Goal: Find contact information

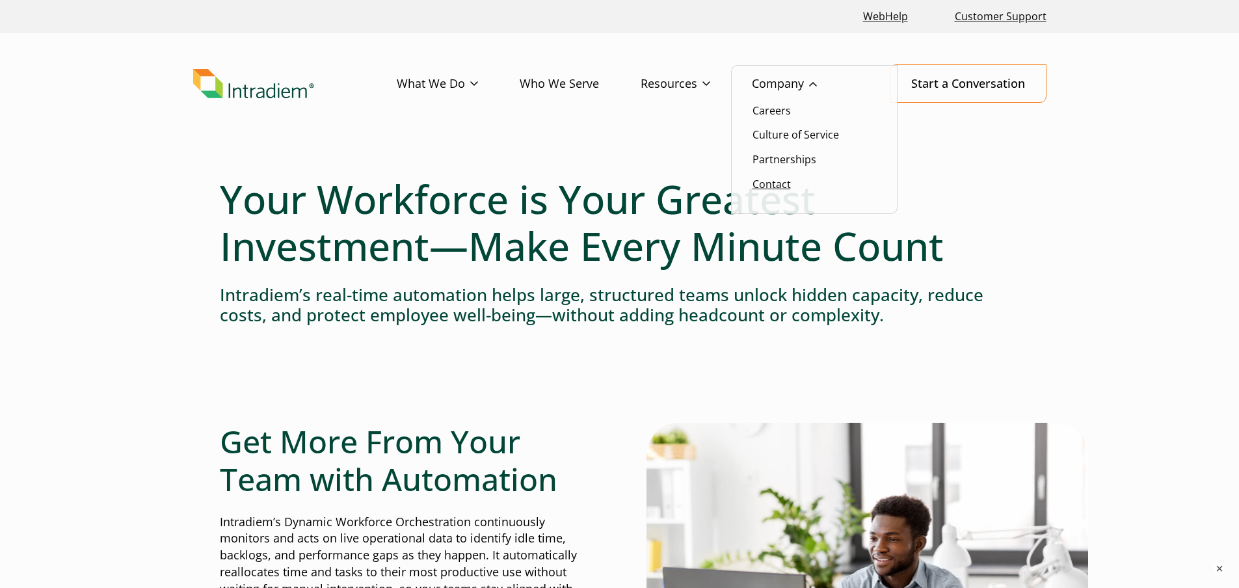
click at [776, 181] on link "Contact" at bounding box center [771, 184] width 38 height 14
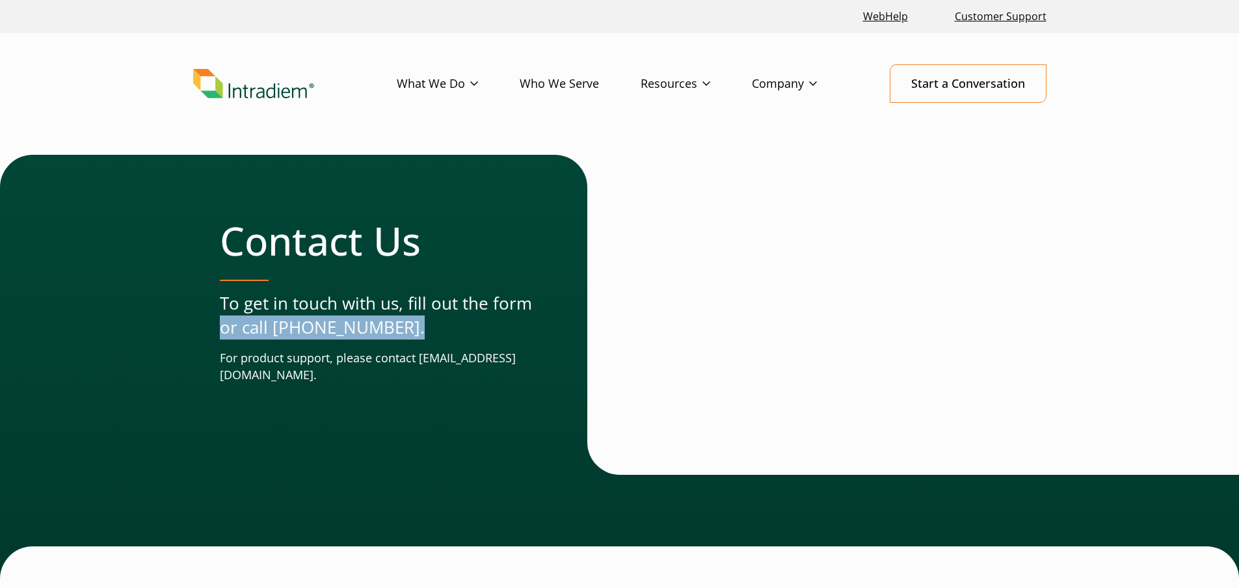
drag, startPoint x: 402, startPoint y: 326, endPoint x: 219, endPoint y: 322, distance: 182.7
click at [220, 322] on p "To get in touch with us, fill out the form or call [PHONE_NUMBER]." at bounding box center [377, 315] width 315 height 49
copy p "or call (678) 356-3500."
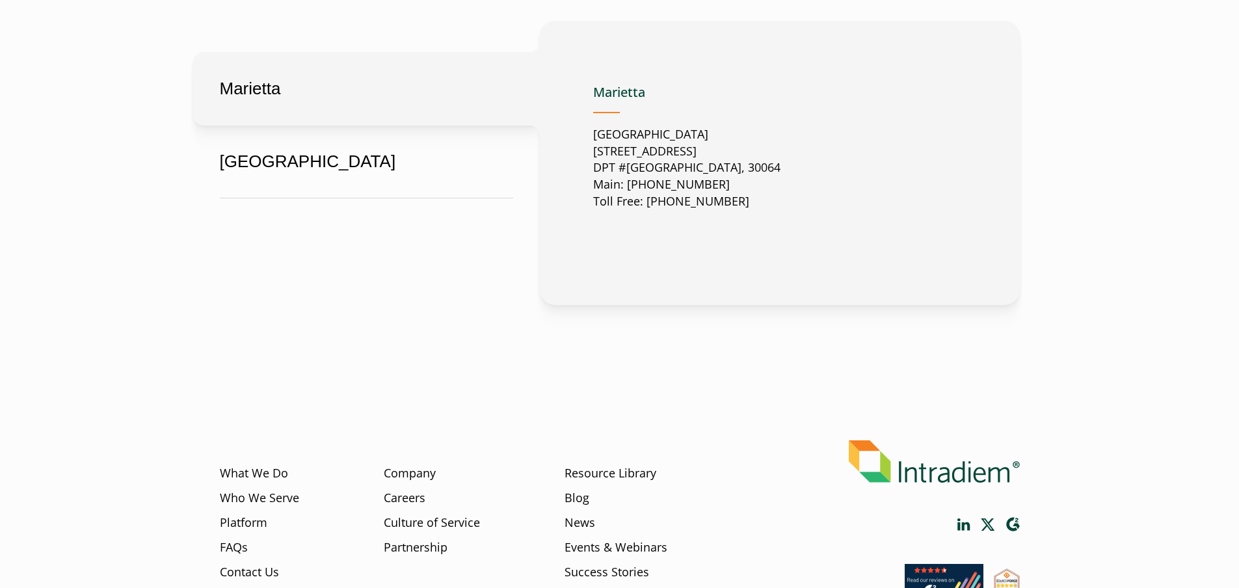
scroll to position [664, 0]
